Goal: Check status: Check status

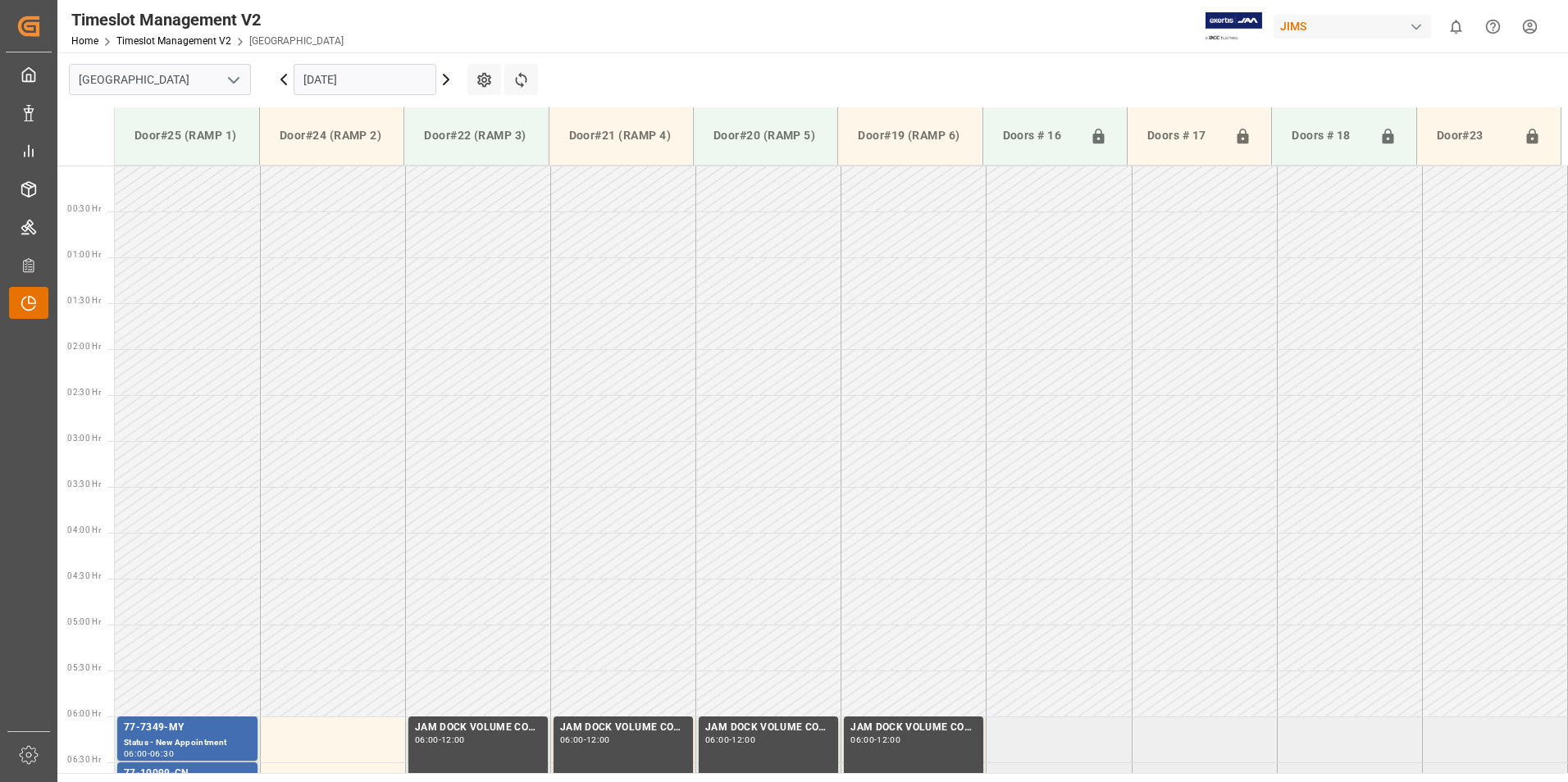
scroll to position [325, 0]
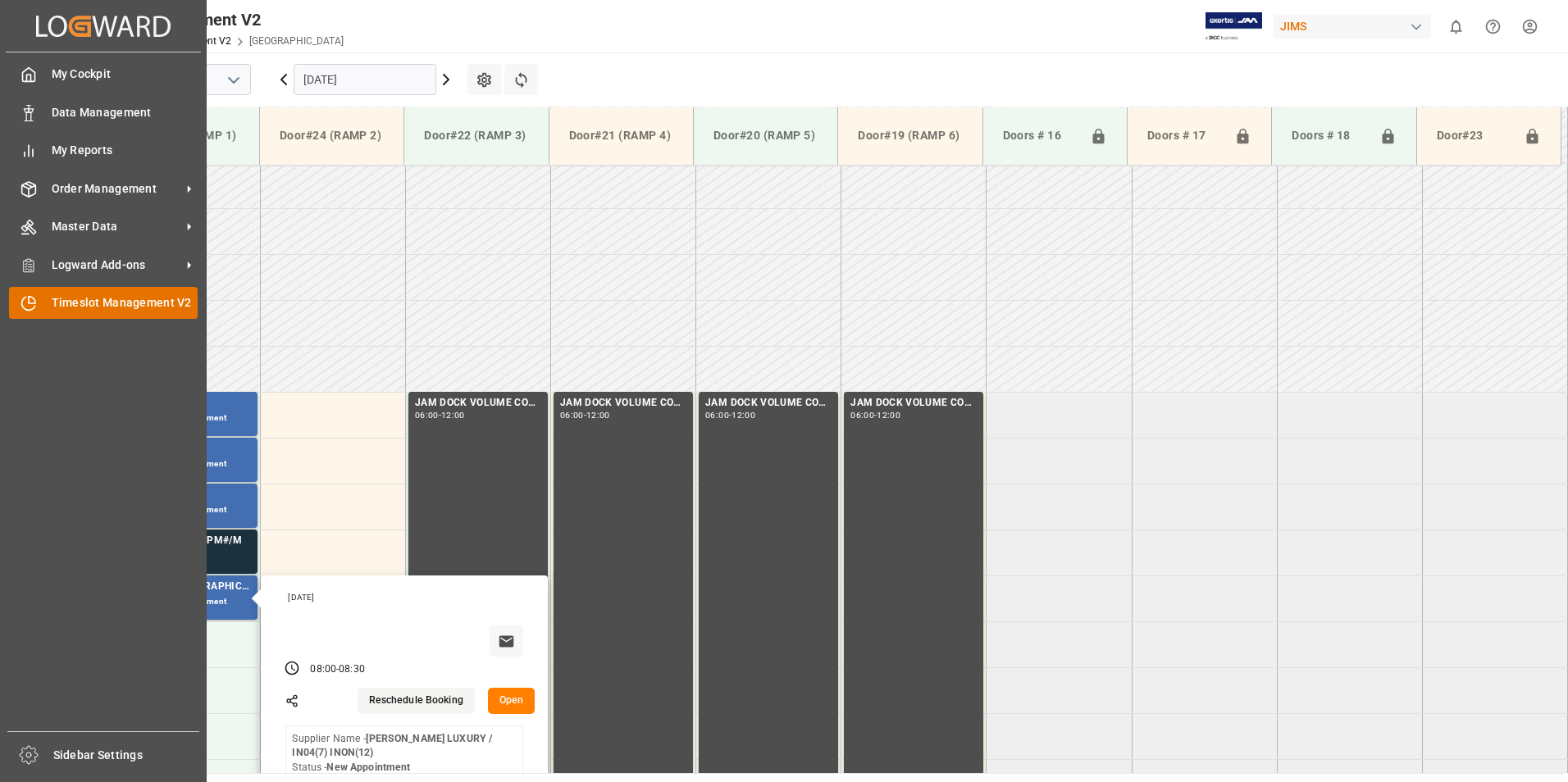
click at [39, 307] on div "Timeslot Management V2 Timeslot Management V2" at bounding box center [104, 303] width 189 height 32
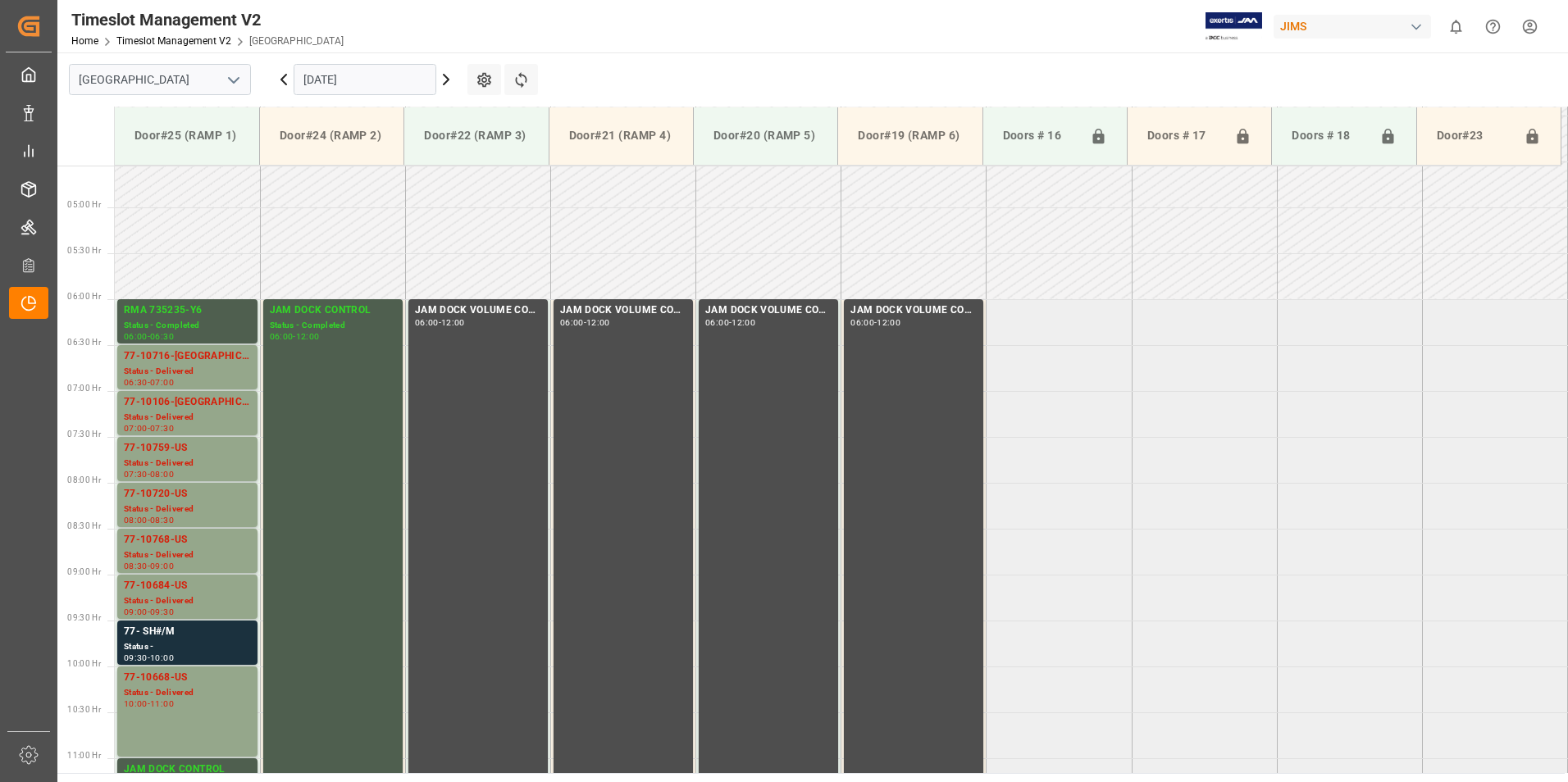
scroll to position [416, 0]
click at [164, 372] on div "Status - Delivered" at bounding box center [187, 372] width 127 height 14
click at [159, 413] on div "Status - Delivered" at bounding box center [187, 418] width 127 height 14
click at [178, 450] on div "77-10759-US" at bounding box center [187, 450] width 127 height 17
click at [166, 489] on div "77-10720-US" at bounding box center [187, 495] width 127 height 17
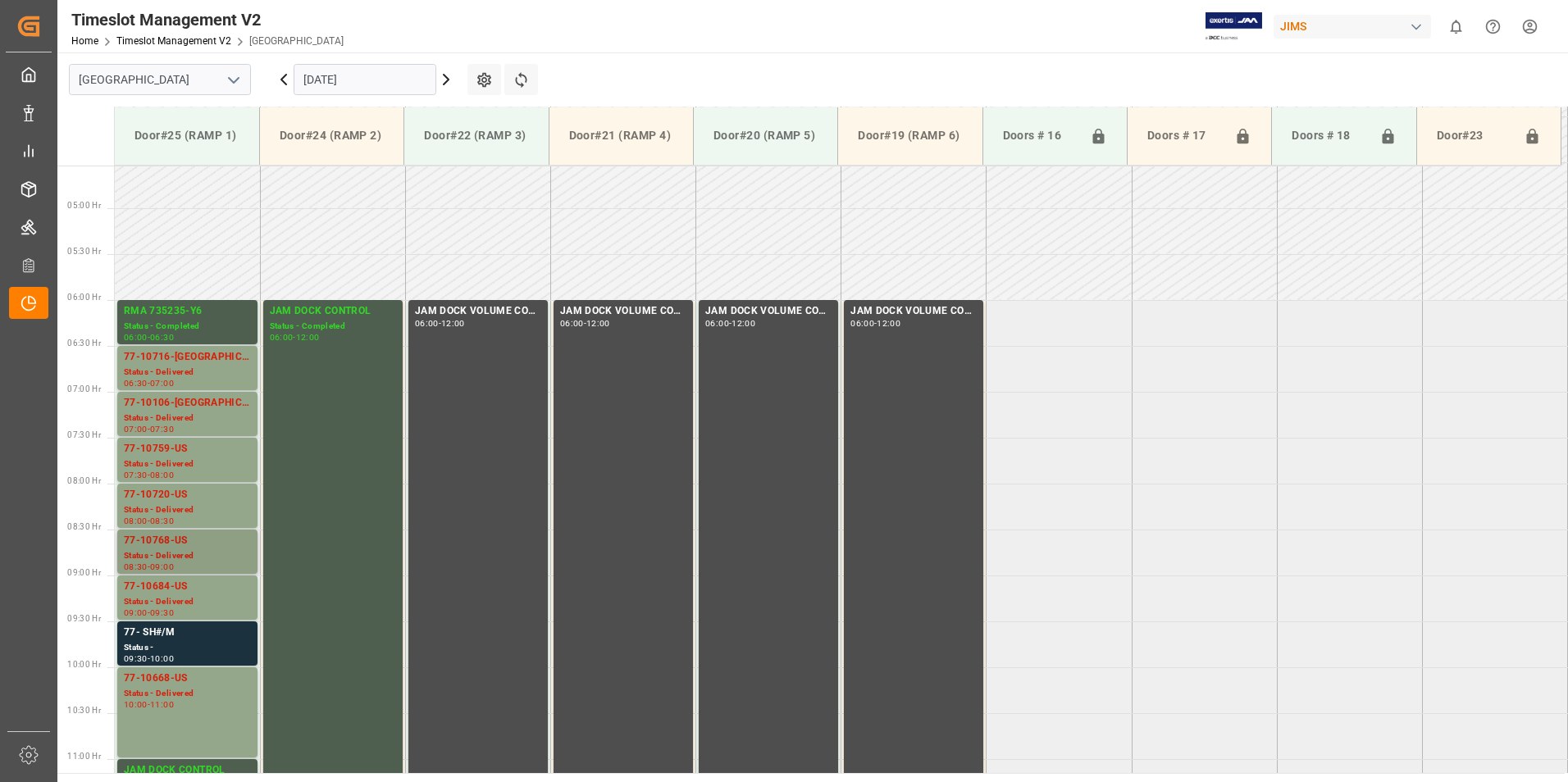
click at [180, 549] on div "77-10768-US" at bounding box center [187, 541] width 127 height 17
click at [176, 594] on div "77-10684-US" at bounding box center [187, 587] width 127 height 17
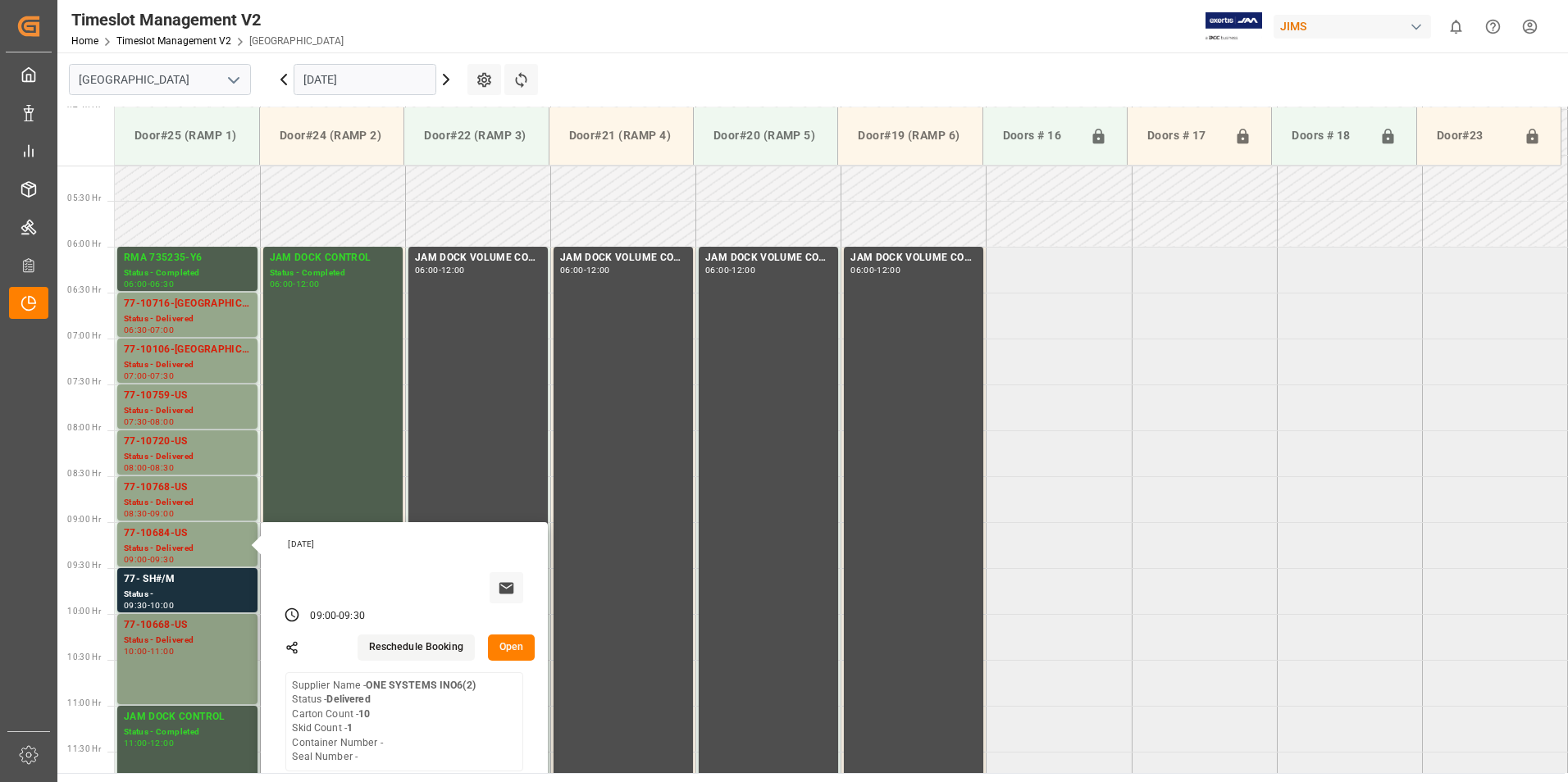
scroll to position [499, 0]
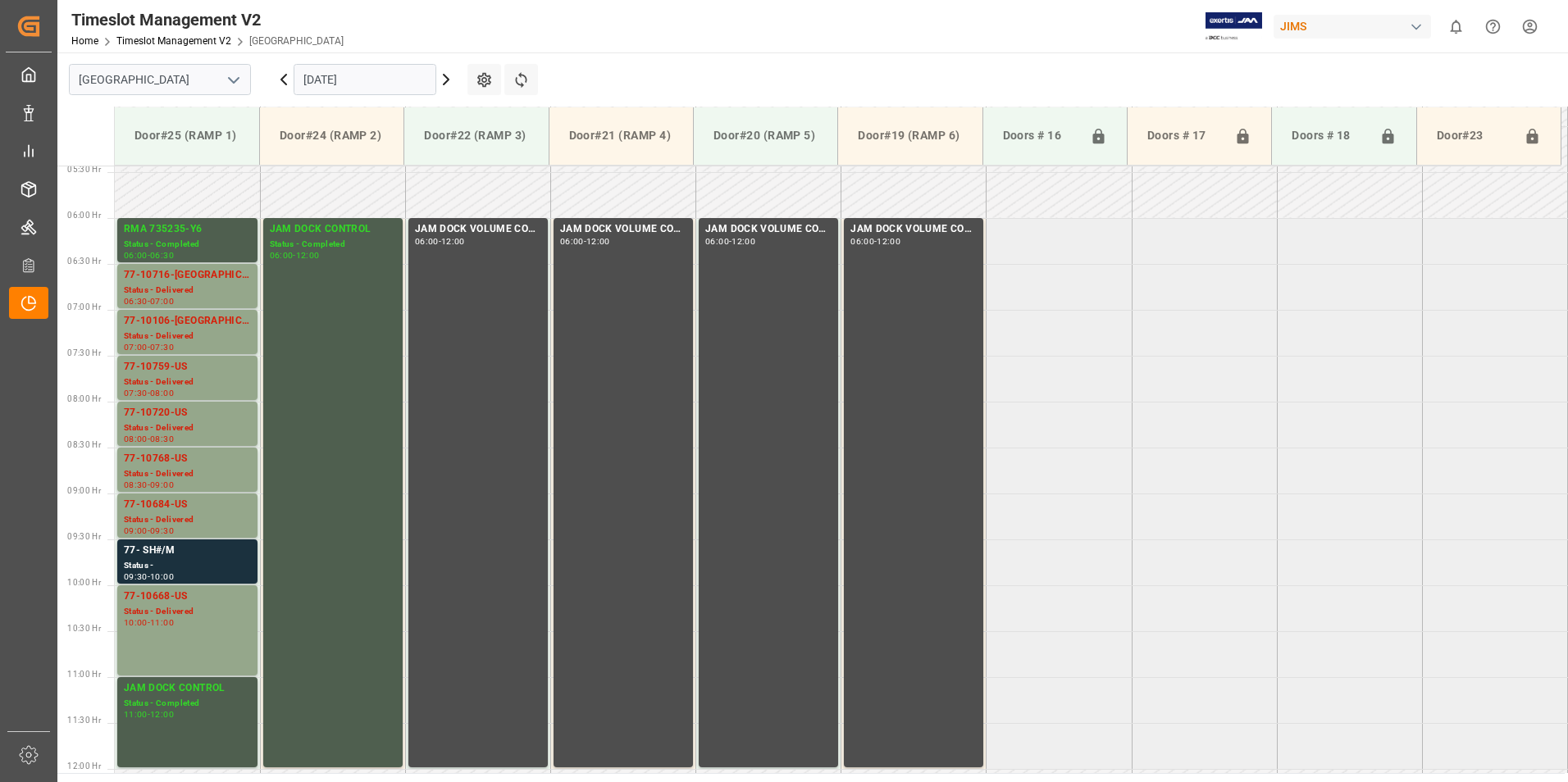
click at [153, 606] on div "Status - Delivered" at bounding box center [187, 612] width 127 height 14
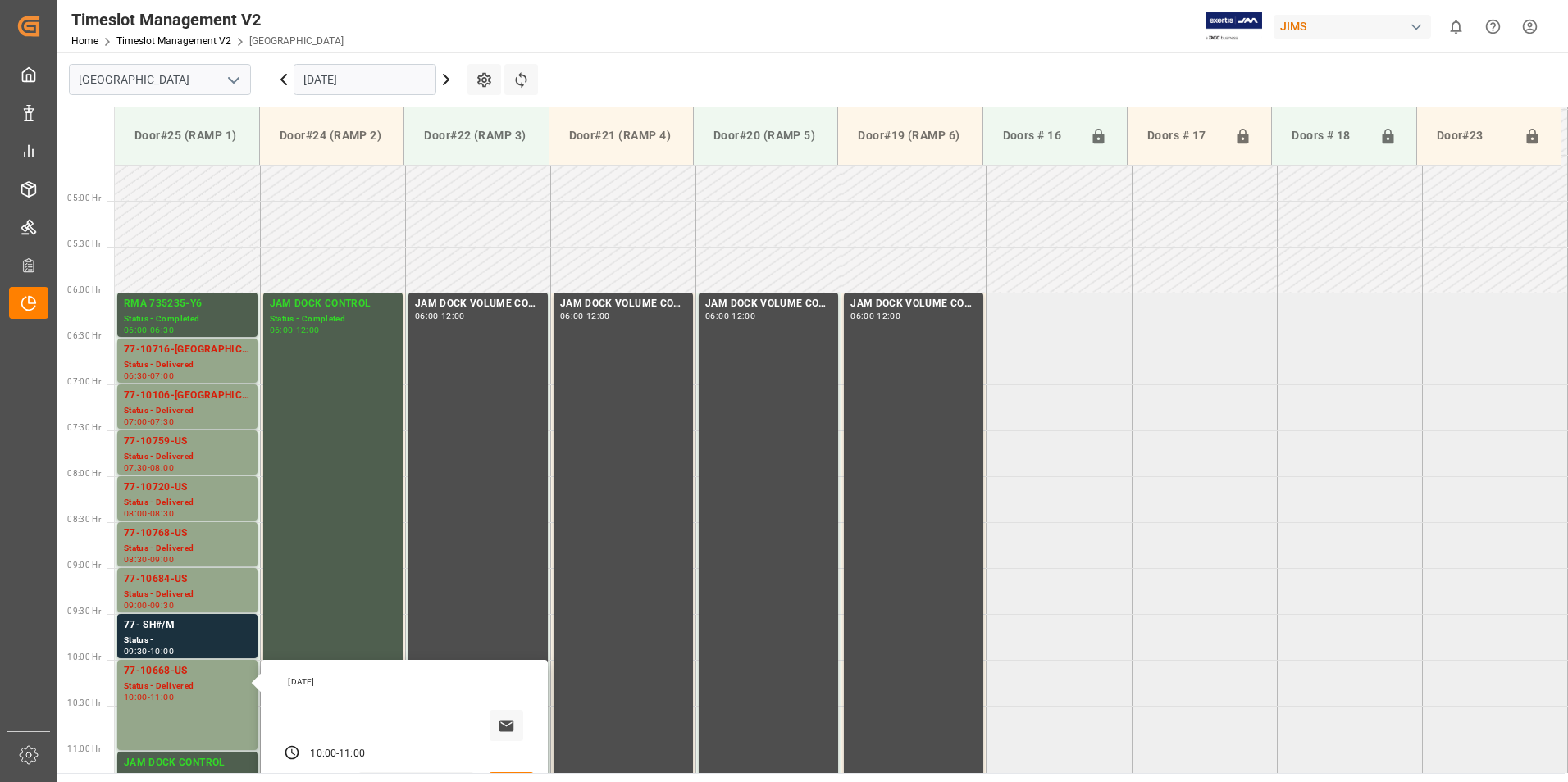
scroll to position [416, 0]
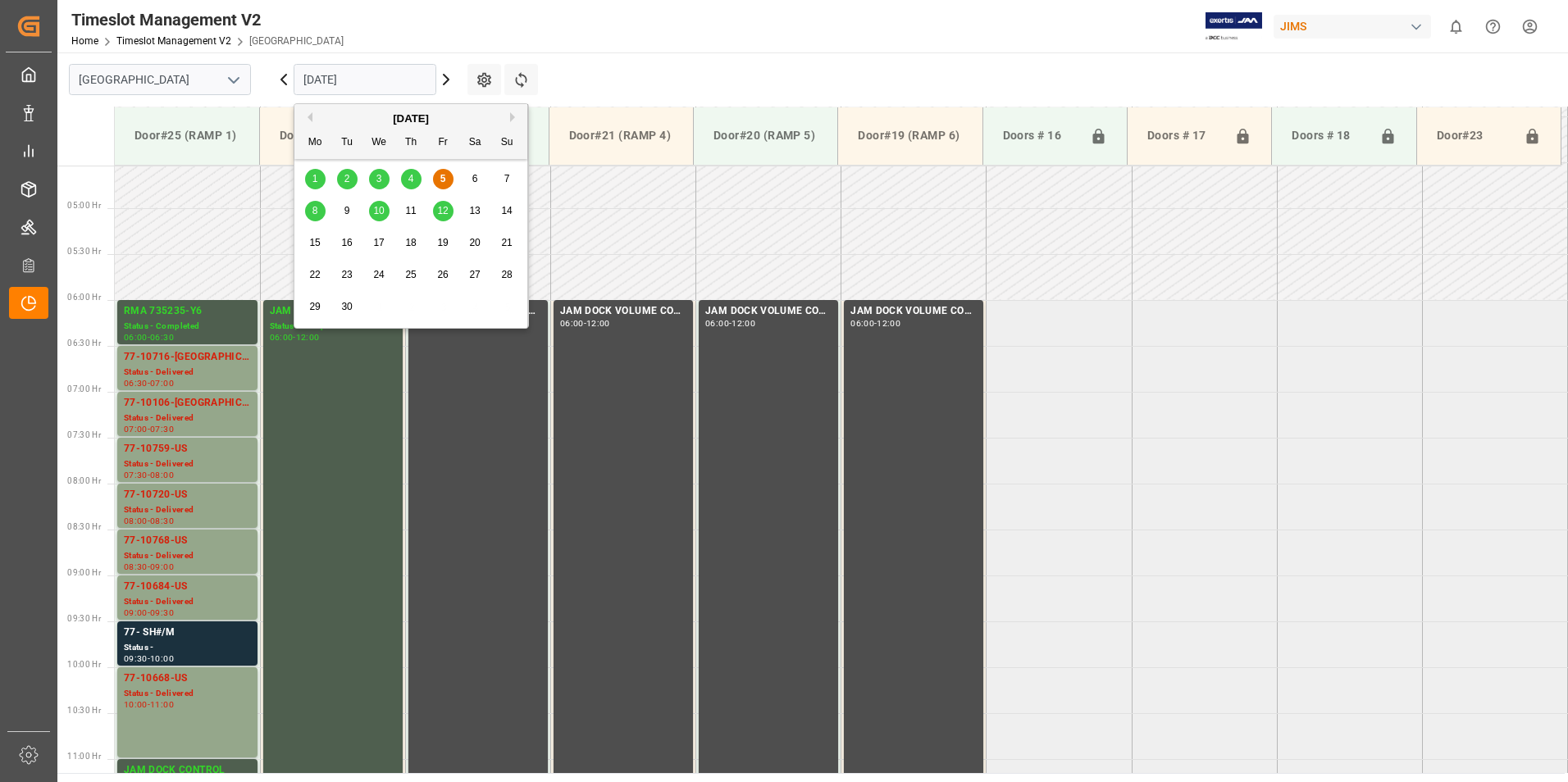
click at [347, 82] on input "[DATE]" at bounding box center [365, 80] width 143 height 31
